Goal: Find specific page/section: Find specific page/section

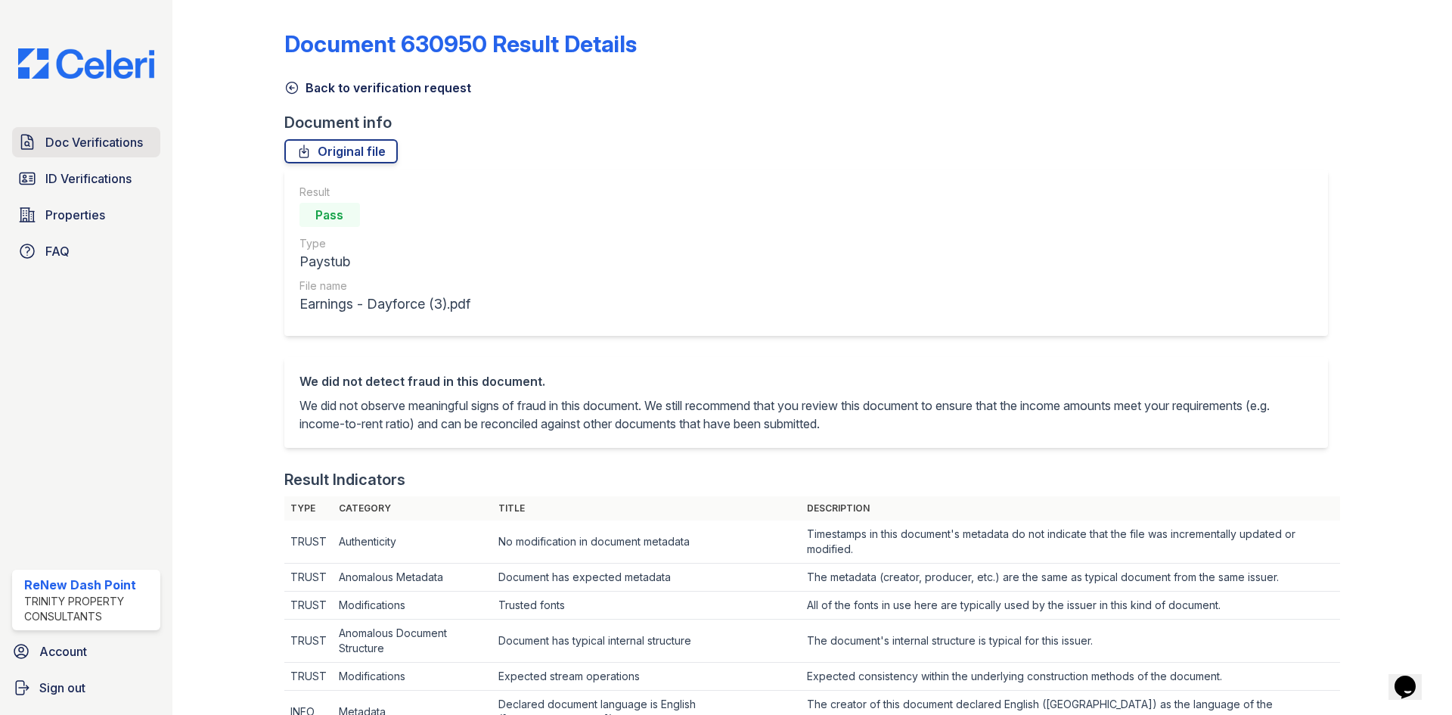
scroll to position [530, 0]
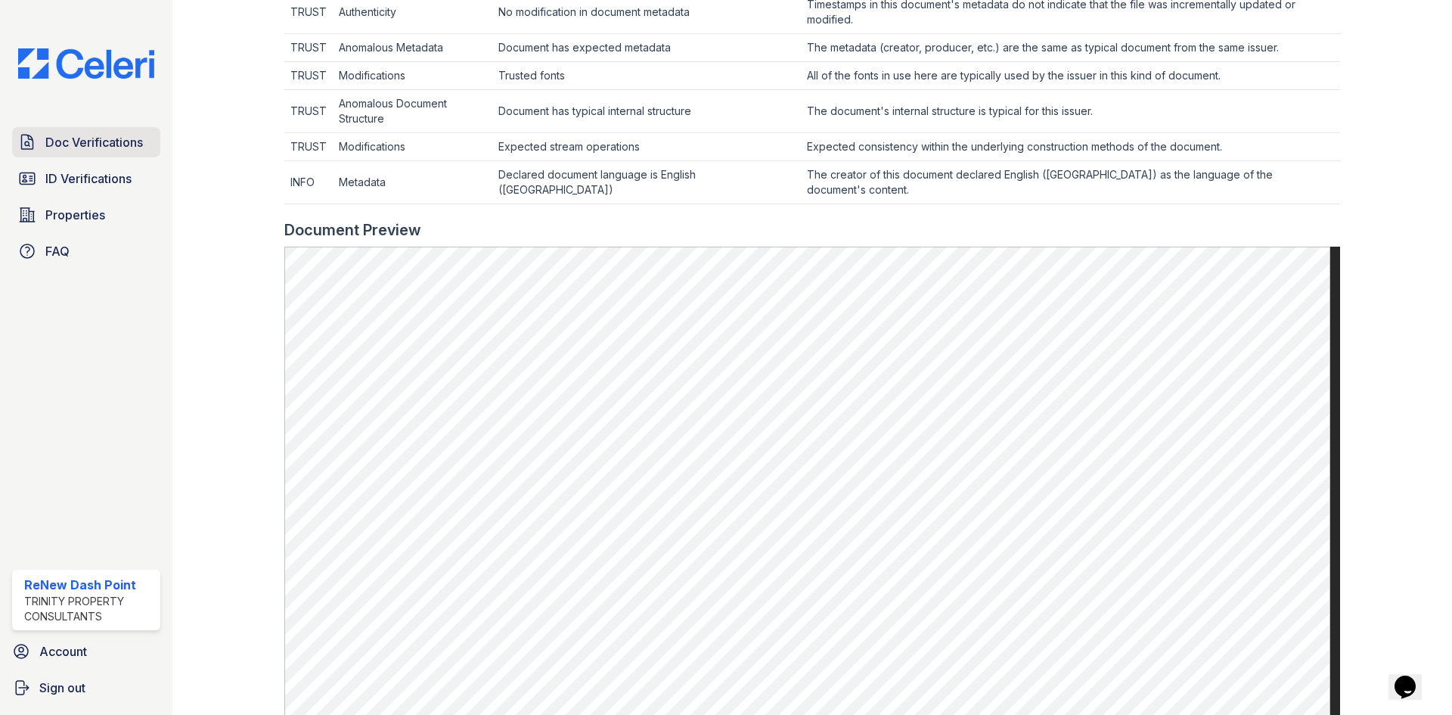
click at [64, 132] on link "Doc Verifications" at bounding box center [86, 142] width 148 height 30
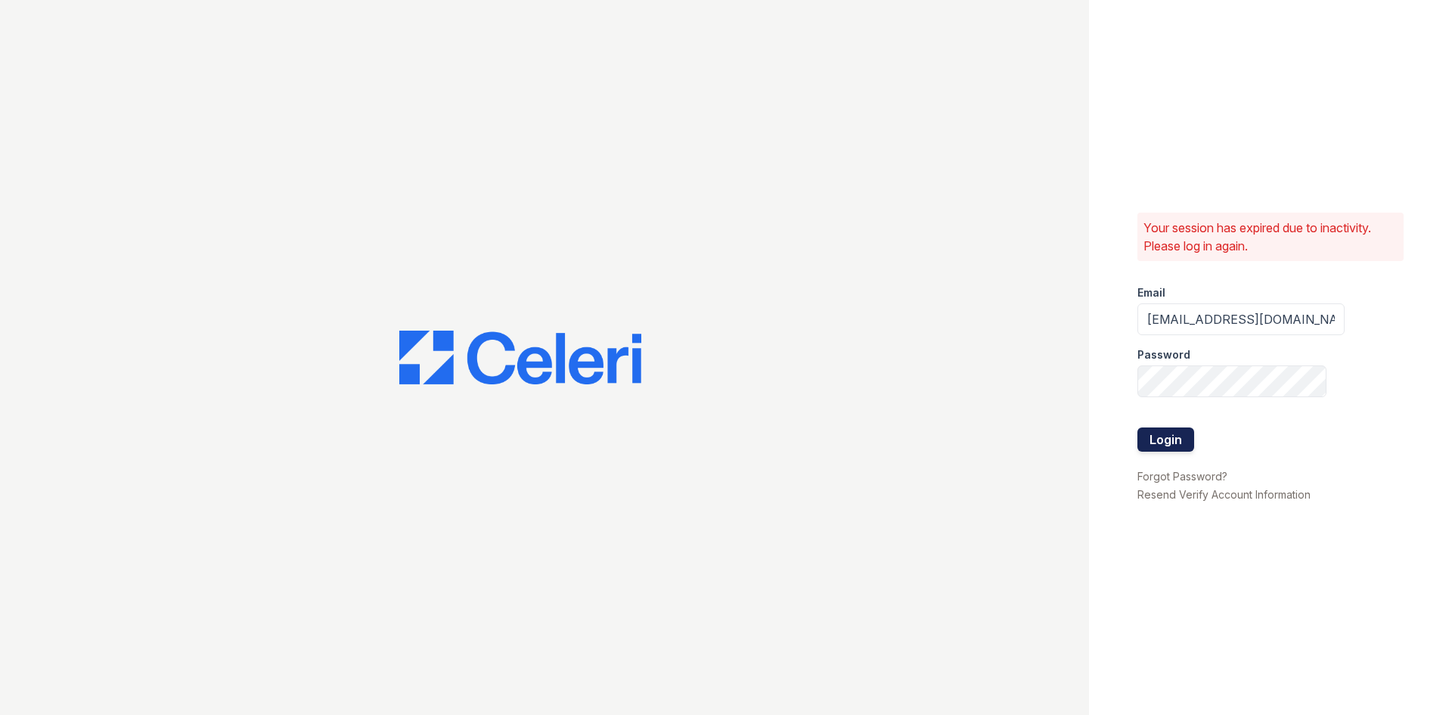
click at [1154, 443] on button "Login" at bounding box center [1166, 439] width 57 height 24
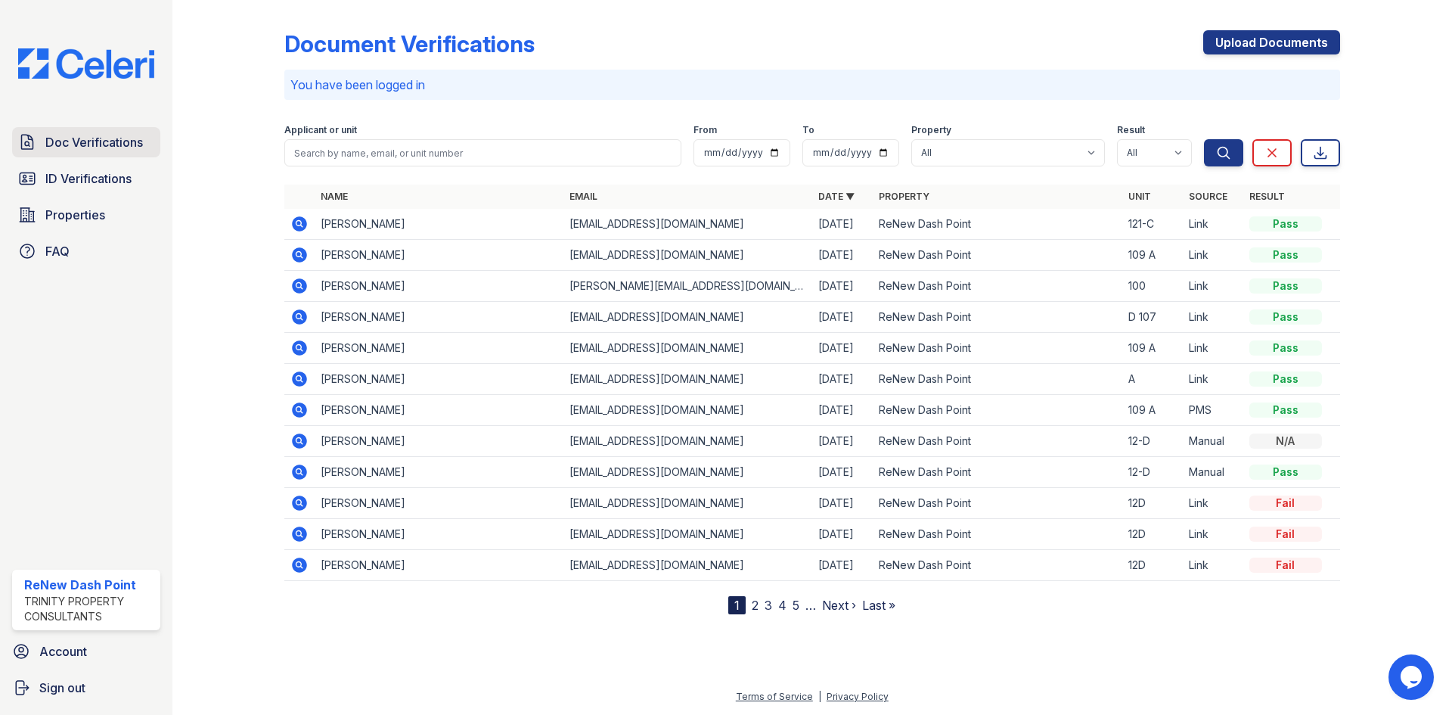
click at [114, 141] on span "Doc Verifications" at bounding box center [94, 142] width 98 height 18
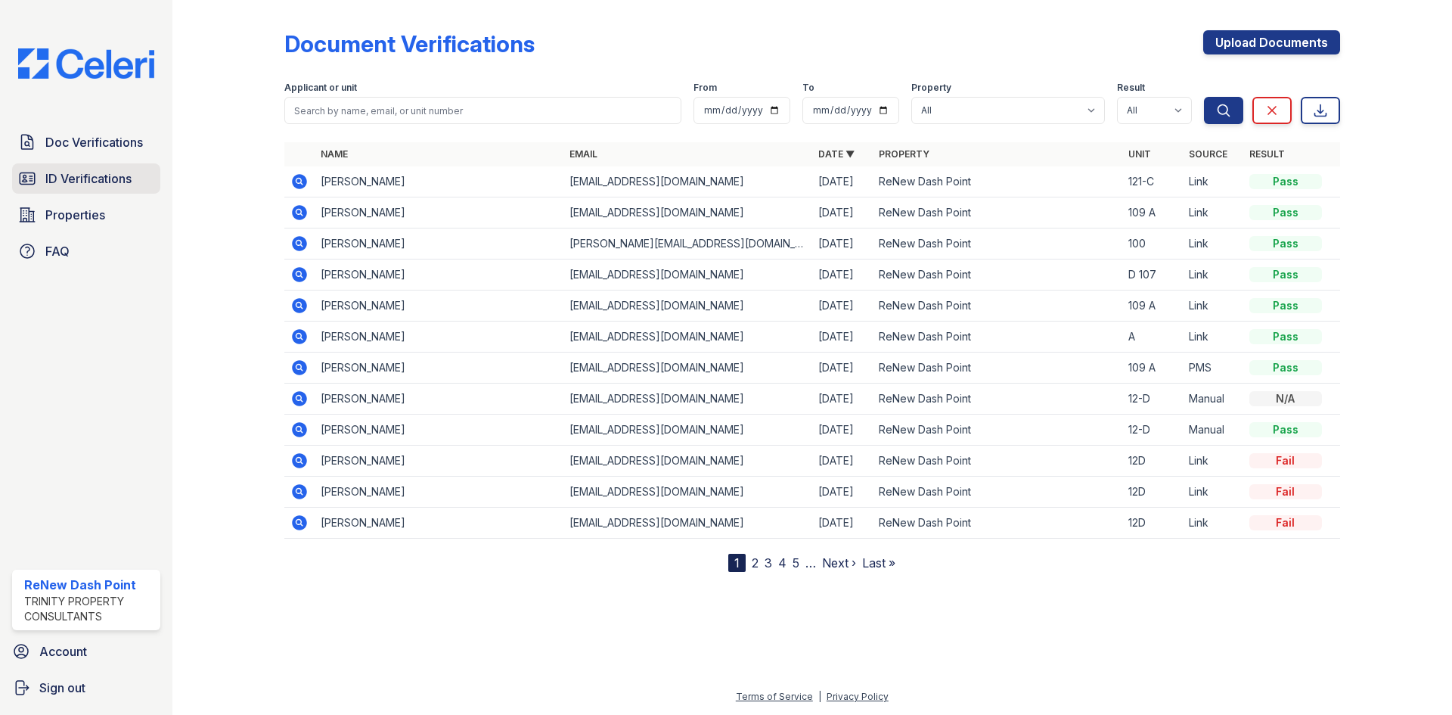
click at [83, 176] on span "ID Verifications" at bounding box center [88, 178] width 86 height 18
